Goal: Navigation & Orientation: Find specific page/section

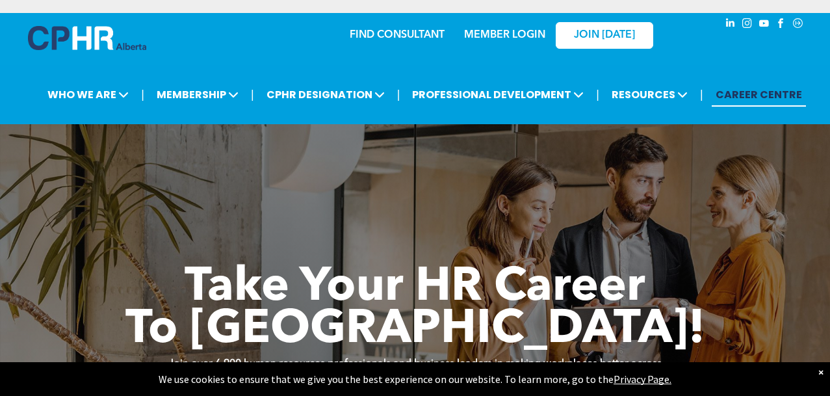
click at [501, 29] on p "MEMBER LOGIN" at bounding box center [504, 35] width 84 height 12
click at [500, 32] on link "MEMBER LOGIN" at bounding box center [504, 35] width 81 height 10
click at [504, 38] on link "MEMBER LOGIN" at bounding box center [504, 35] width 81 height 10
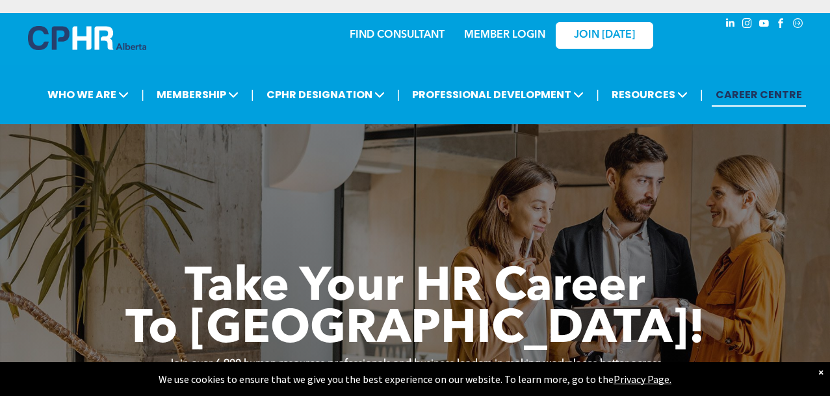
click at [526, 36] on link "MEMBER LOGIN" at bounding box center [504, 35] width 81 height 10
click at [574, 32] on span "JOIN [DATE]" at bounding box center [604, 35] width 61 height 12
click at [478, 41] on p "MEMBER LOGIN" at bounding box center [504, 35] width 84 height 12
click at [480, 29] on p "MEMBER LOGIN" at bounding box center [504, 35] width 84 height 12
click at [484, 32] on link "MEMBER LOGIN" at bounding box center [504, 35] width 81 height 10
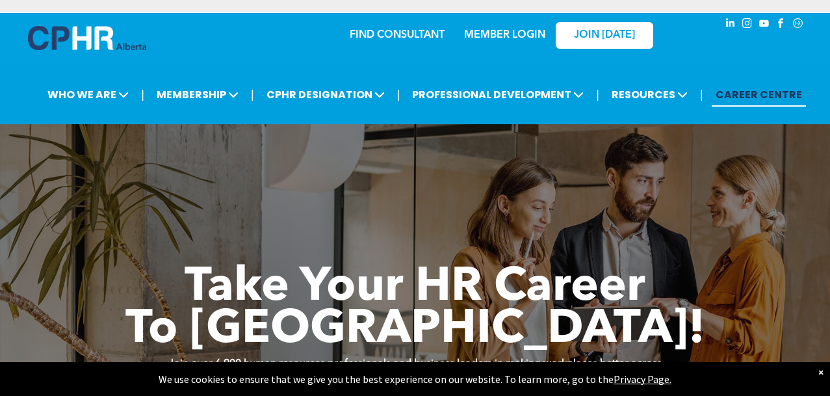
click at [513, 35] on link "MEMBER LOGIN" at bounding box center [504, 35] width 81 height 10
